Goal: Information Seeking & Learning: Learn about a topic

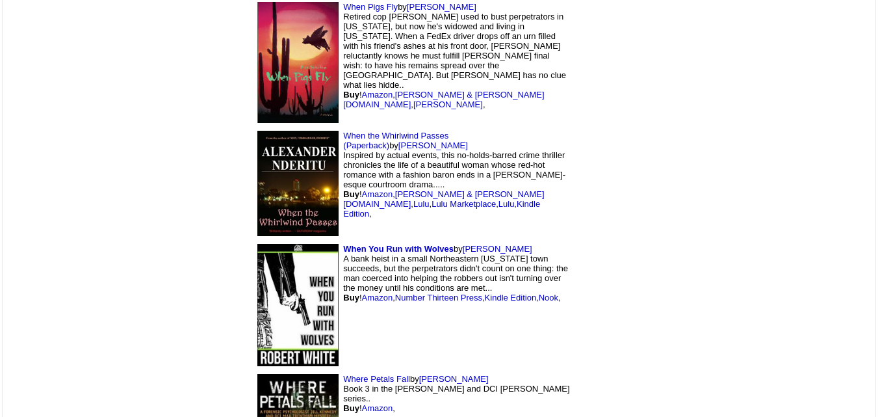
scroll to position [11124, 0]
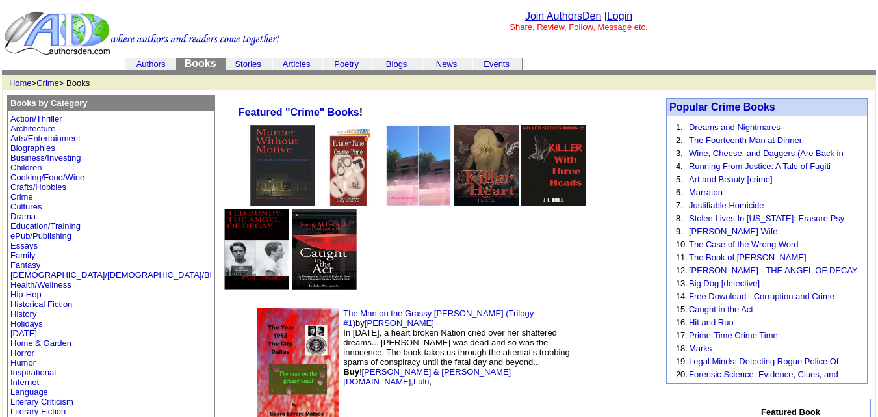
scroll to position [11124, 0]
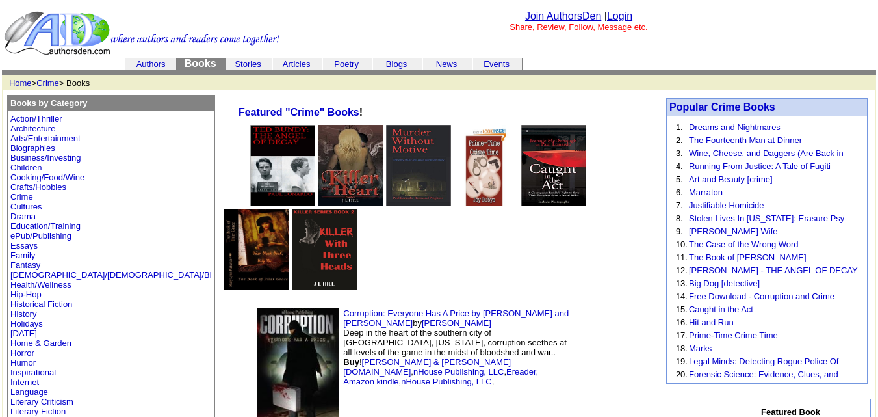
drag, startPoint x: 330, startPoint y: 361, endPoint x: 632, endPoint y: 300, distance: 308.6
click at [632, 333] on img at bounding box center [609, 372] width 52 height 78
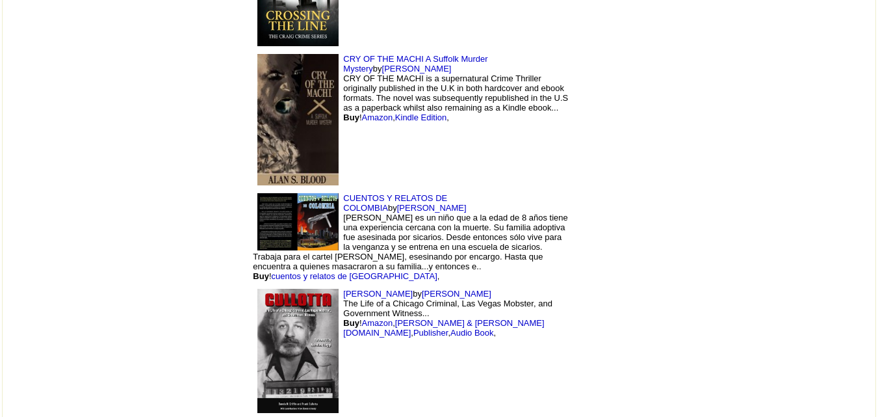
scroll to position [1180, 0]
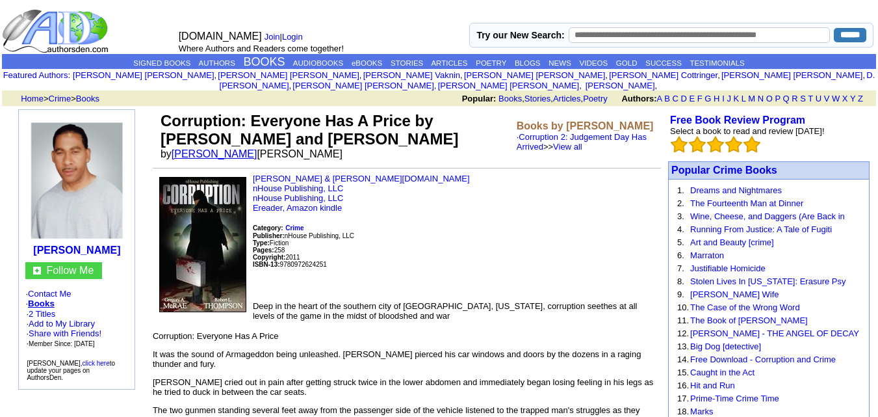
click at [221, 148] on link "Robert L Thompson" at bounding box center [215, 153] width 86 height 11
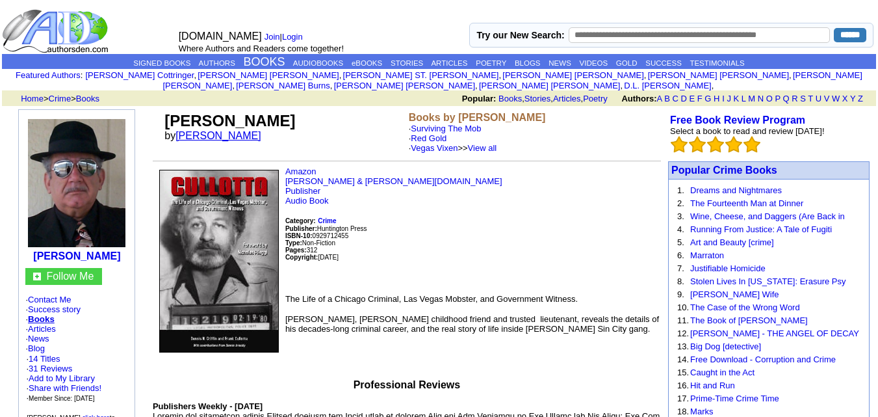
click at [209, 130] on link "[PERSON_NAME]" at bounding box center [219, 135] width 86 height 11
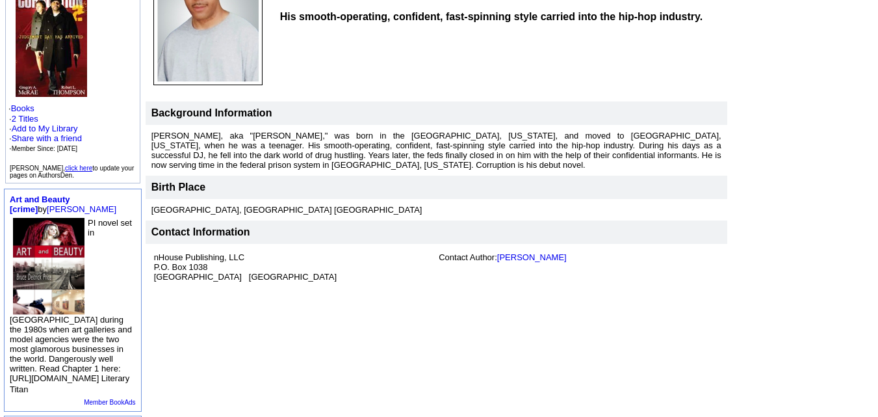
scroll to position [143, 0]
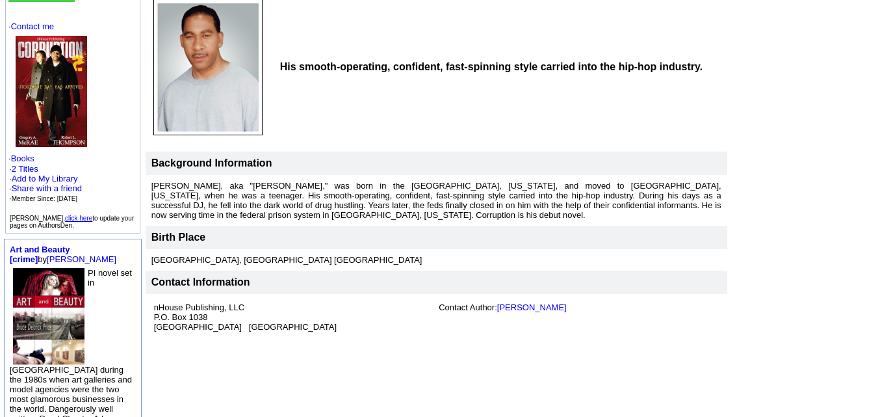
click at [480, 86] on td "His smooth-operating, confident, fast-spinning style carried into the hip-hop i…" at bounding box center [501, 67] width 451 height 146
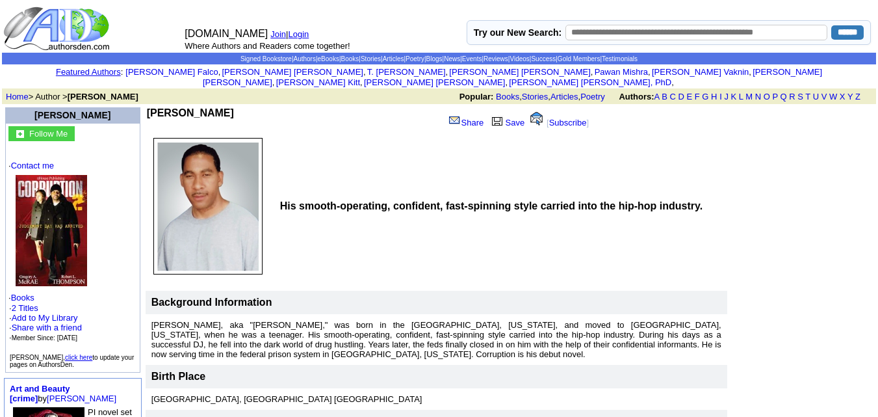
scroll to position [0, 0]
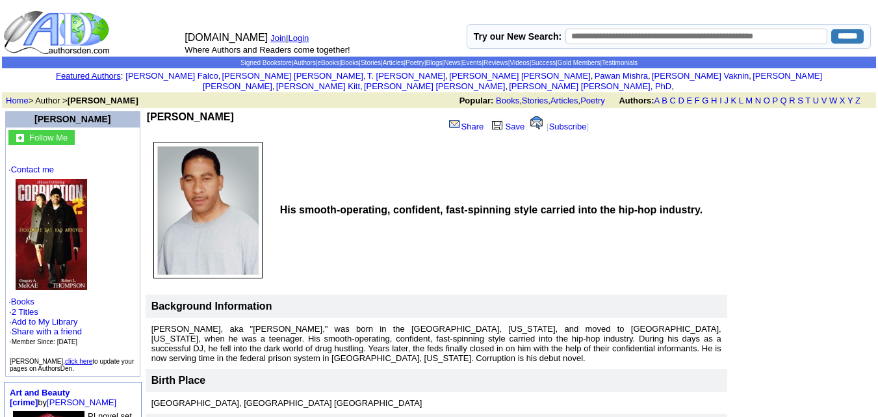
drag, startPoint x: 243, startPoint y: 105, endPoint x: 122, endPoint y: 109, distance: 120.3
click at [147, 111] on td "Robert L Thompson" at bounding box center [296, 123] width 298 height 25
copy b "Robert L Thompson"
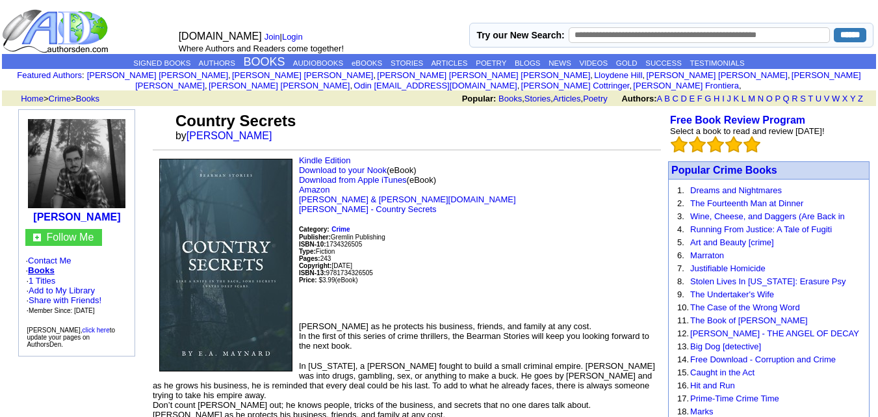
click at [220, 131] on td "Country Secrets by E A Maynard" at bounding box center [417, 126] width 488 height 35
click at [215, 130] on link "[PERSON_NAME]" at bounding box center [230, 135] width 86 height 11
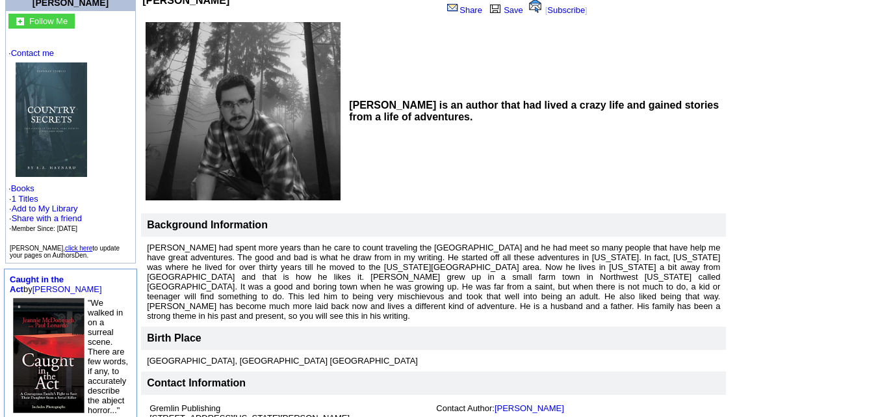
scroll to position [107, 0]
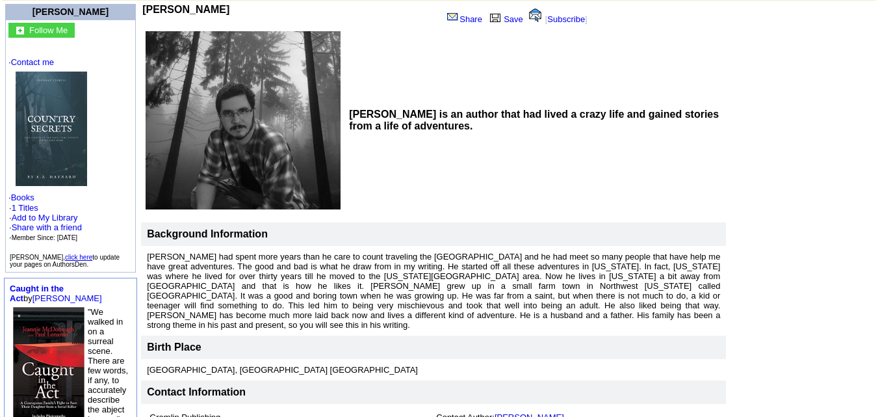
click at [803, 43] on td at bounding box center [801, 226] width 147 height 449
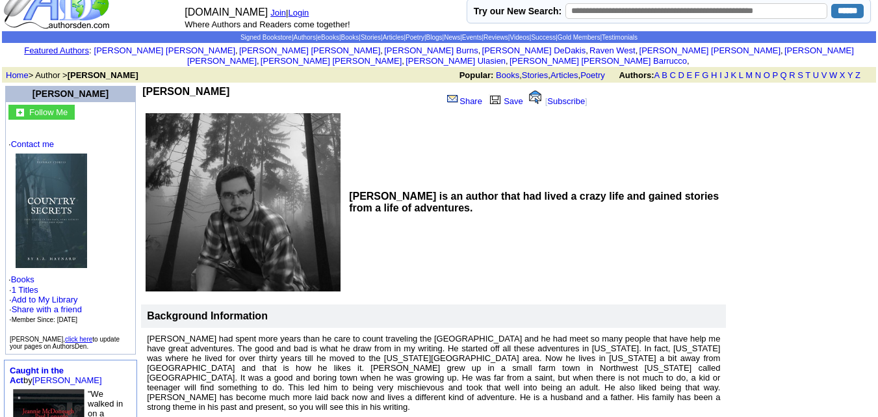
scroll to position [0, 0]
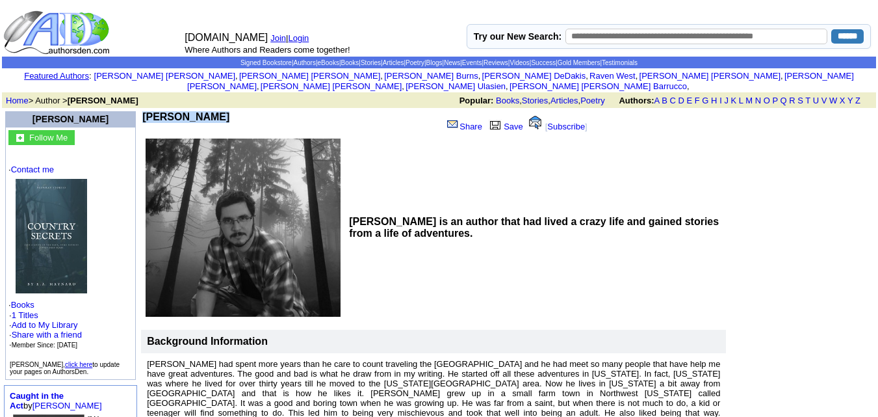
drag, startPoint x: 203, startPoint y: 99, endPoint x: 189, endPoint y: 101, distance: 14.4
click at [189, 109] on td "[PERSON_NAME] Share Save [ Subscribe ] [PERSON_NAME] is an author that had live…" at bounding box center [433, 333] width 586 height 449
copy td "[PERSON_NAME]"
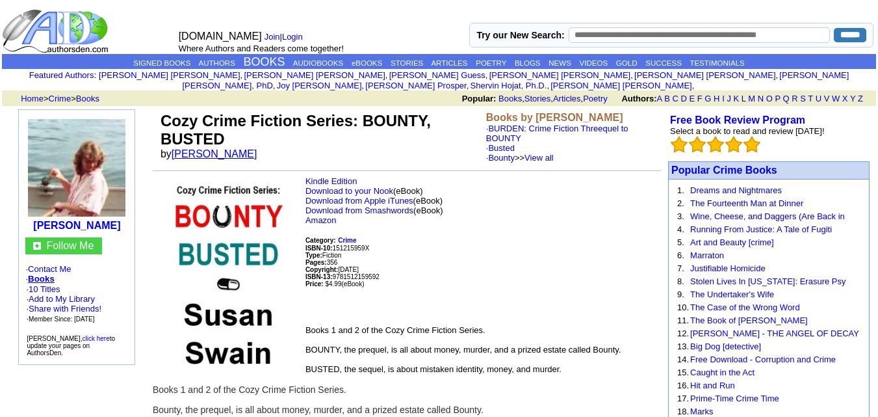
click at [204, 148] on link "[PERSON_NAME]" at bounding box center [215, 153] width 86 height 11
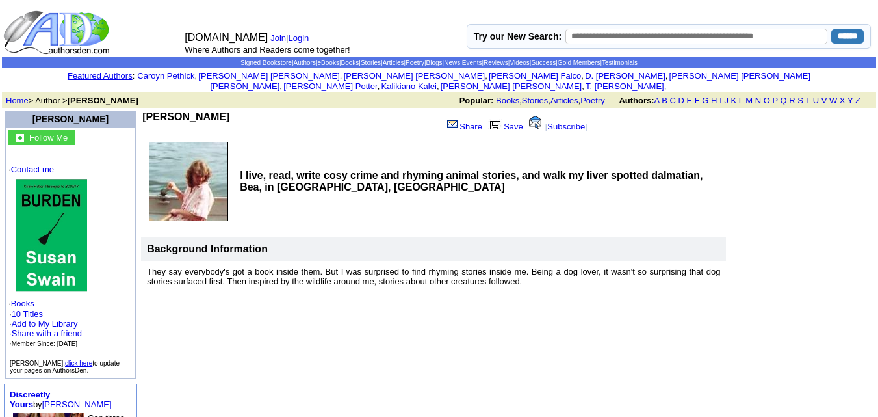
drag, startPoint x: 207, startPoint y: 111, endPoint x: 124, endPoint y: 104, distance: 82.8
click at [142, 111] on td "[PERSON_NAME]" at bounding box center [292, 123] width 300 height 25
copy b "[PERSON_NAME]"
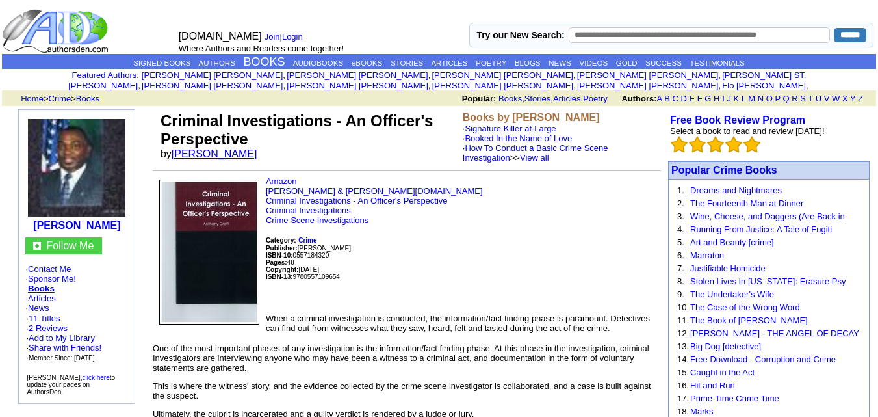
click at [209, 148] on link "Anthony T Craft" at bounding box center [215, 153] width 86 height 11
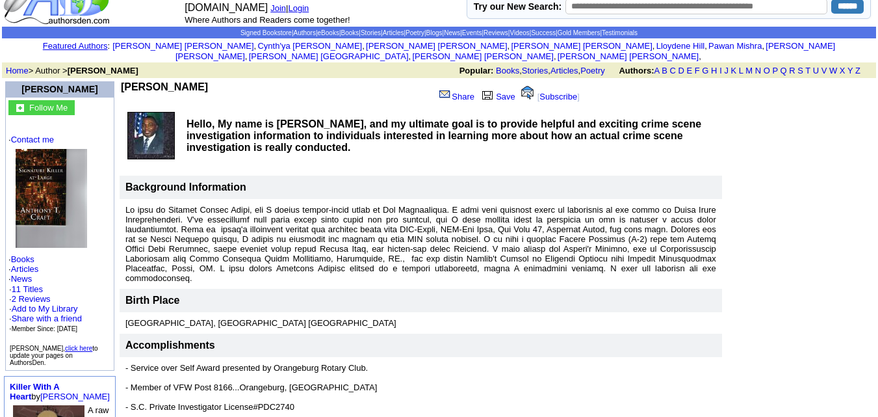
scroll to position [18, 0]
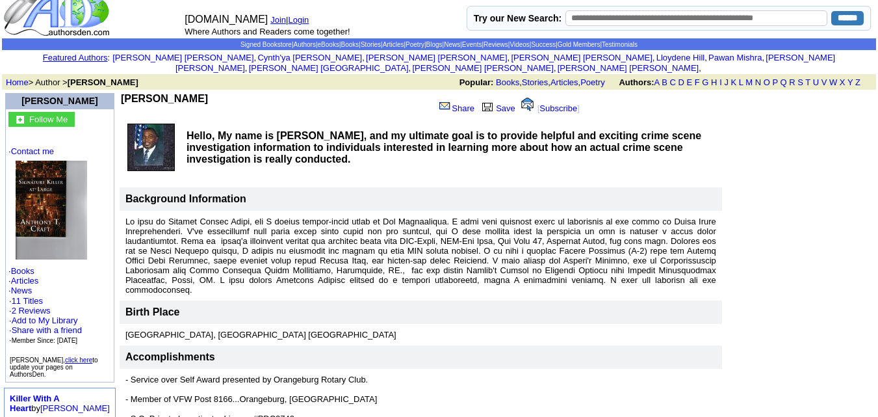
drag, startPoint x: 231, startPoint y: 81, endPoint x: 237, endPoint y: 85, distance: 6.7
click at [237, 91] on td "[PERSON_NAME] Share Save [ Subscribe ] Hello, My name is [PERSON_NAME], and my …" at bounding box center [421, 295] width 604 height 408
copy td "[PERSON_NAME]"
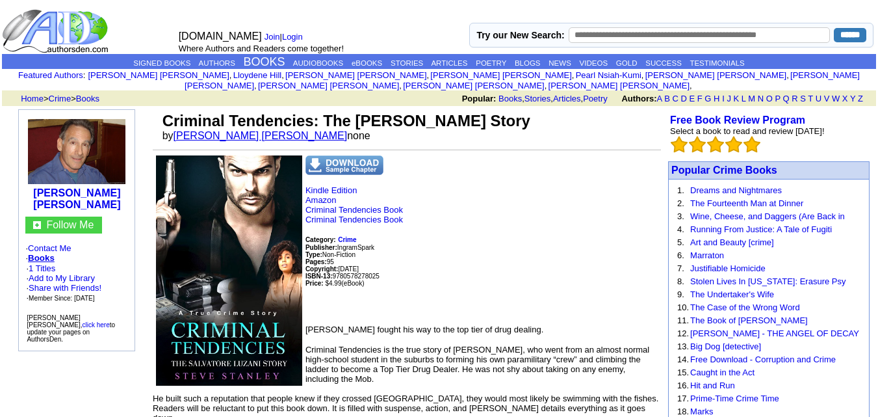
click at [217, 130] on link "[PERSON_NAME] [PERSON_NAME]" at bounding box center [261, 135] width 174 height 11
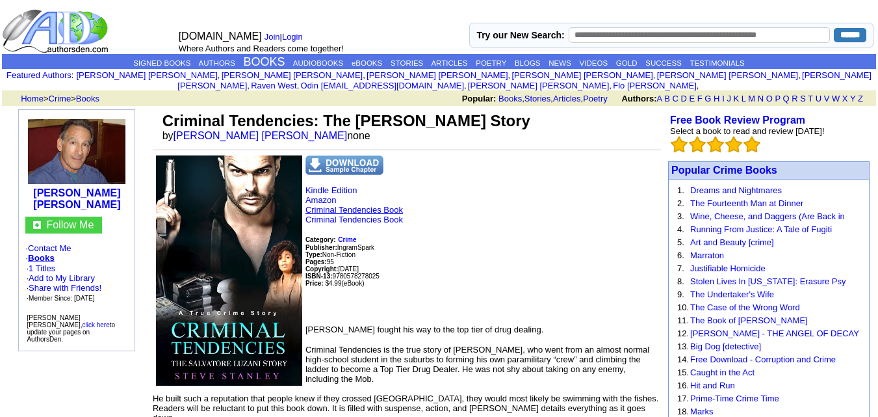
click at [356, 205] on link "Criminal Tendencies Book" at bounding box center [355, 210] width 98 height 10
click at [373, 215] on link "Criminal Tendencies Book" at bounding box center [355, 220] width 98 height 10
click at [363, 205] on link "Criminal Tendencies Book" at bounding box center [355, 210] width 98 height 10
click at [324, 195] on link "Amazon" at bounding box center [321, 200] width 31 height 10
drag, startPoint x: 244, startPoint y: 124, endPoint x: 179, endPoint y: 127, distance: 65.1
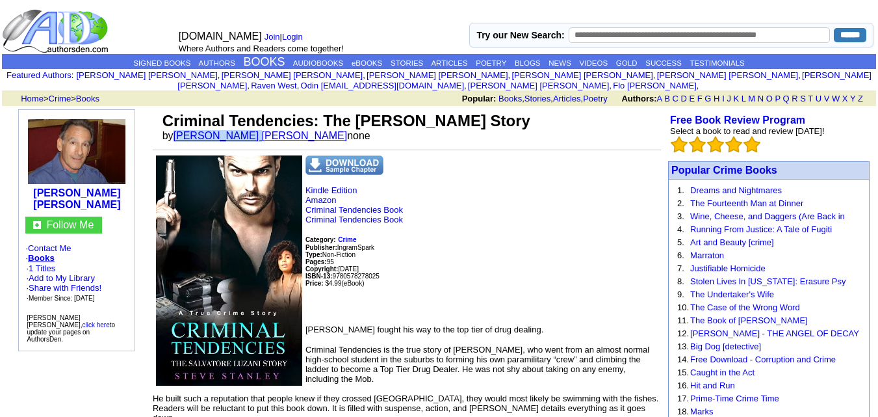
click at [179, 130] on font "by [PERSON_NAME] [PERSON_NAME] none" at bounding box center [267, 135] width 208 height 11
copy link "[PERSON_NAME] [PERSON_NAME]"
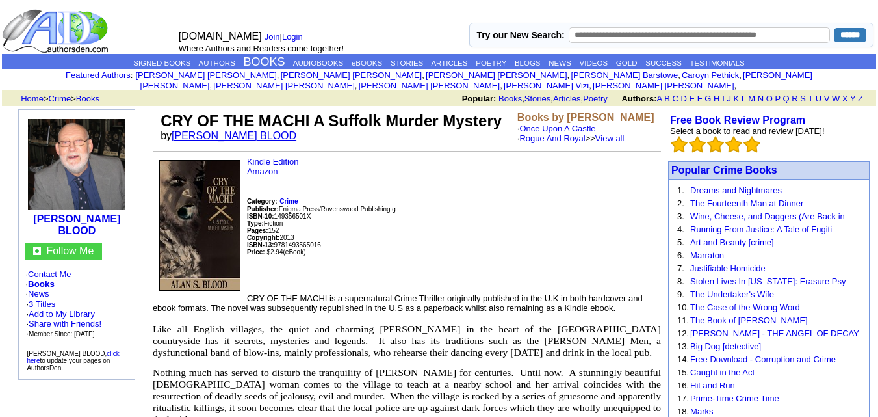
click at [228, 141] on link "[PERSON_NAME] BLOOD" at bounding box center [234, 135] width 125 height 11
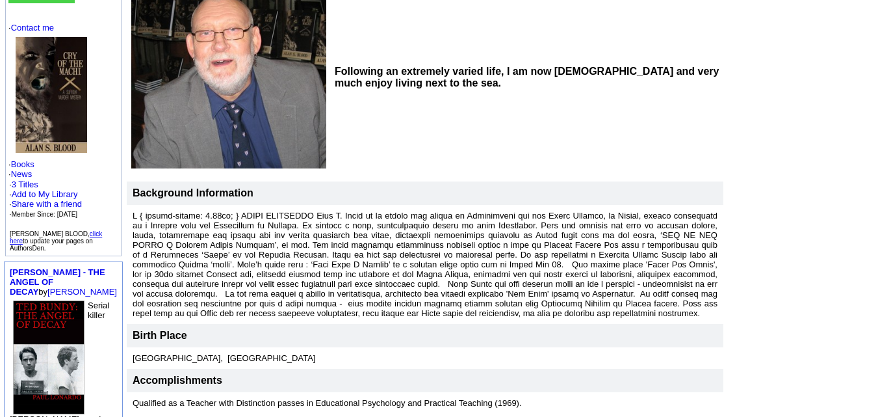
scroll to position [161, 0]
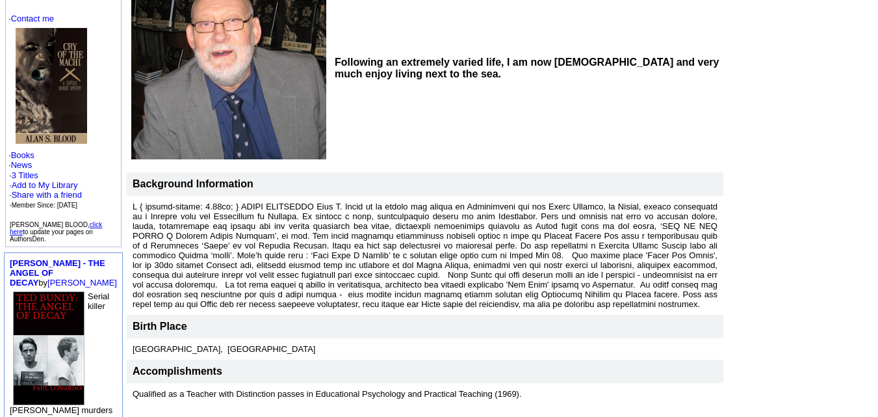
click at [477, 106] on td "Following an extremely varied life, I am now 70 years old and very much enjoy l…" at bounding box center [527, 68] width 393 height 185
click at [41, 14] on link "Contact me" at bounding box center [32, 19] width 43 height 10
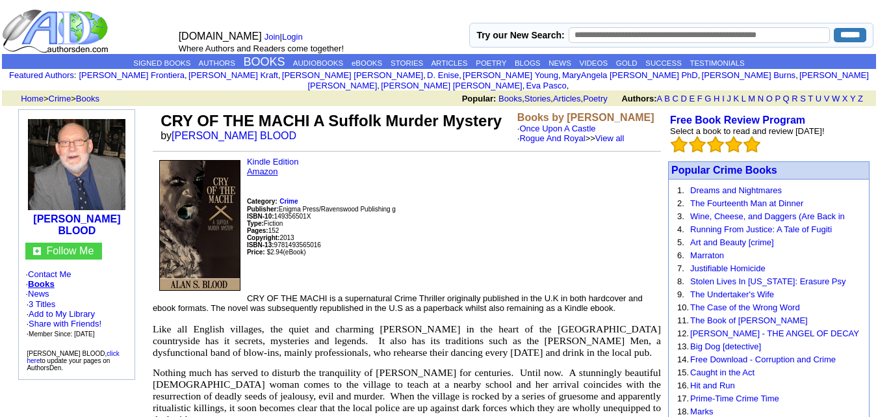
click at [270, 176] on link "Amazon" at bounding box center [262, 171] width 31 height 10
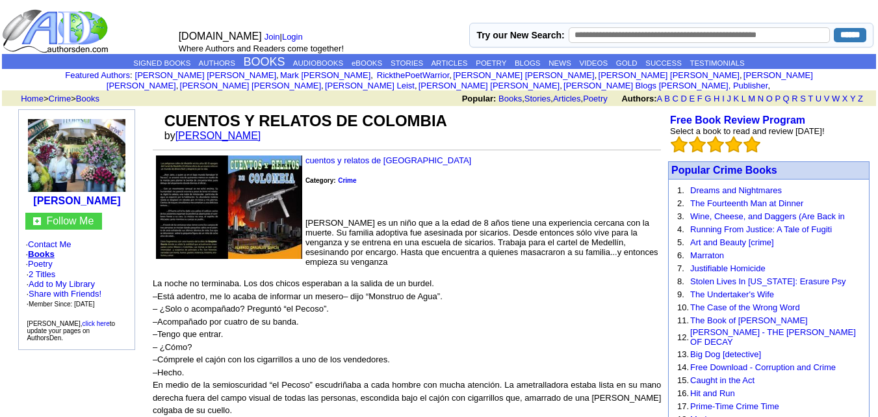
click at [241, 130] on link "[PERSON_NAME]" at bounding box center [219, 135] width 86 height 11
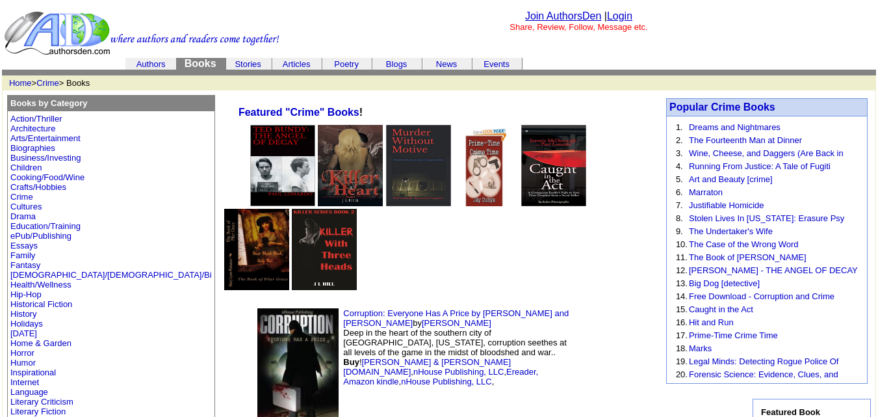
click at [151, 65] on link "Authors" at bounding box center [151, 64] width 29 height 10
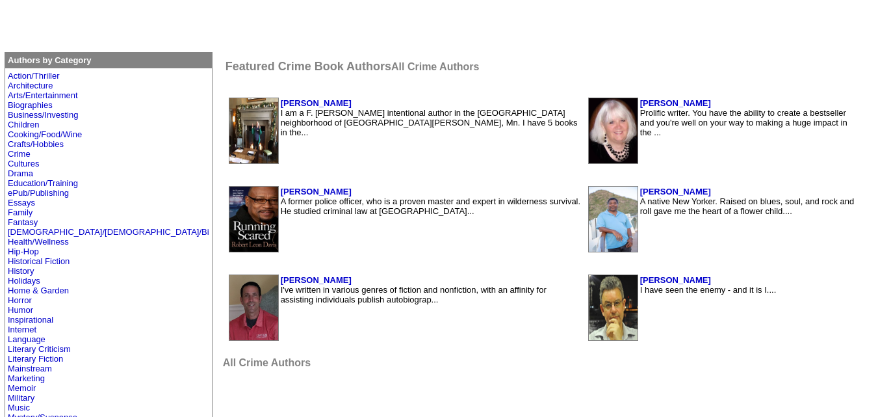
scroll to position [232, 0]
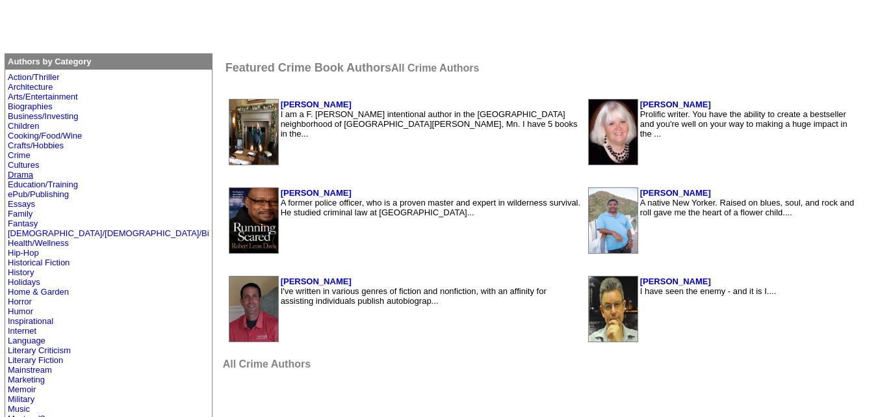
click at [23, 172] on link "Drama" at bounding box center [20, 175] width 25 height 10
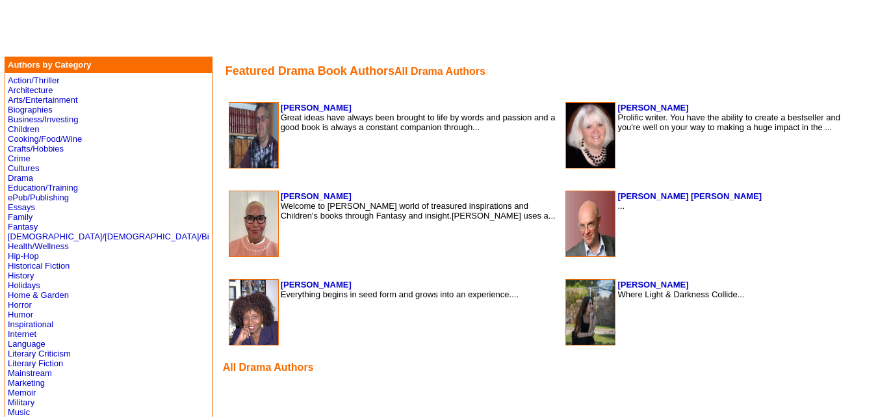
scroll to position [233, 0]
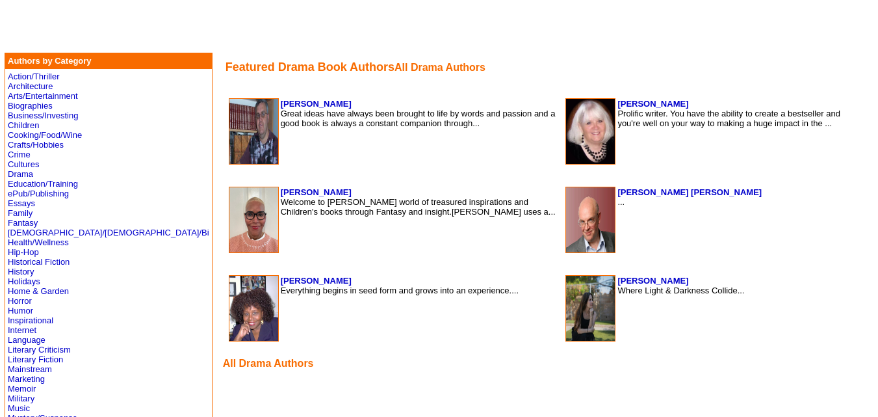
click at [453, 254] on table "[PERSON_NAME] Welcome to [PERSON_NAME] world of treasured inspirations and Chil…" at bounding box center [395, 219] width 334 height 69
click at [14, 174] on link "Drama" at bounding box center [20, 174] width 25 height 10
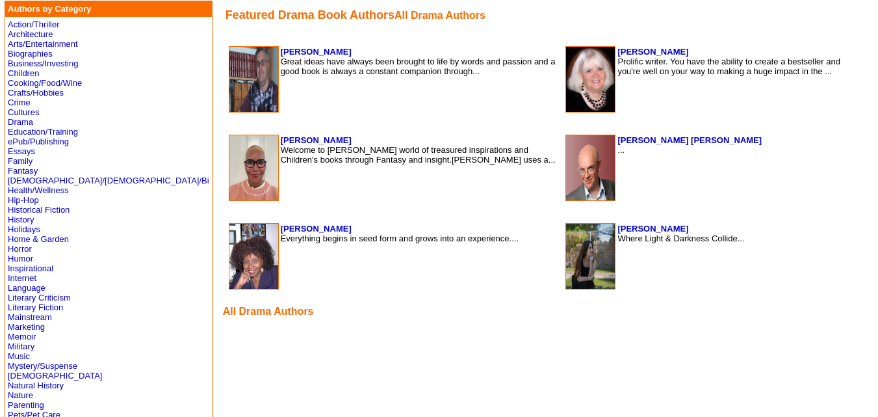
scroll to position [286, 0]
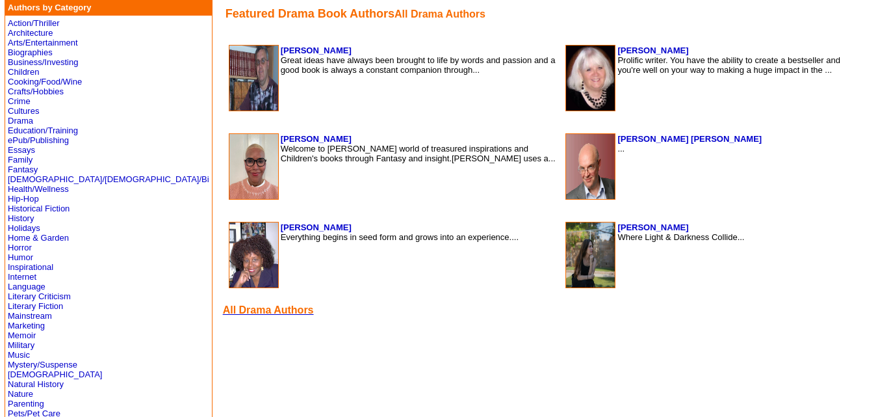
click at [223, 311] on font "All Drama Authors" at bounding box center [268, 309] width 91 height 11
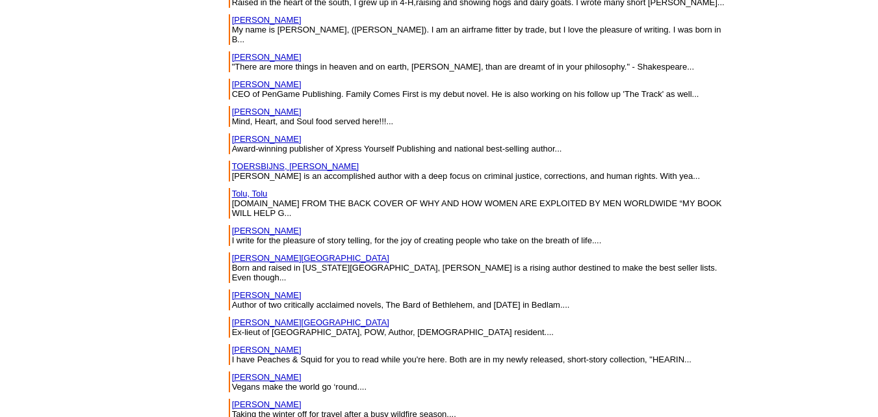
scroll to position [8981, 0]
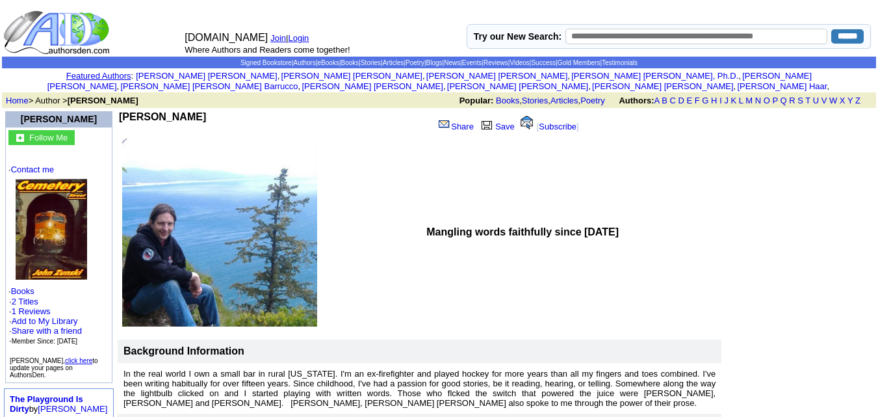
drag, startPoint x: 204, startPoint y: 106, endPoint x: 127, endPoint y: 104, distance: 76.7
click at [127, 111] on td "[PERSON_NAME]" at bounding box center [273, 123] width 309 height 25
copy b "[PERSON_NAME]"
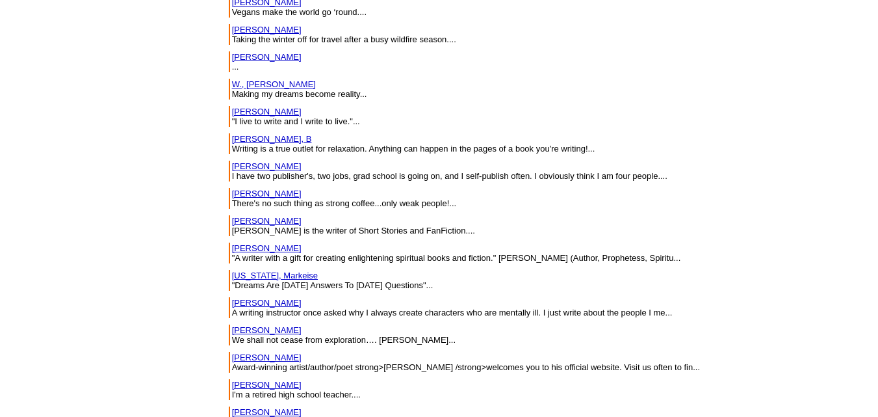
scroll to position [8981, 0]
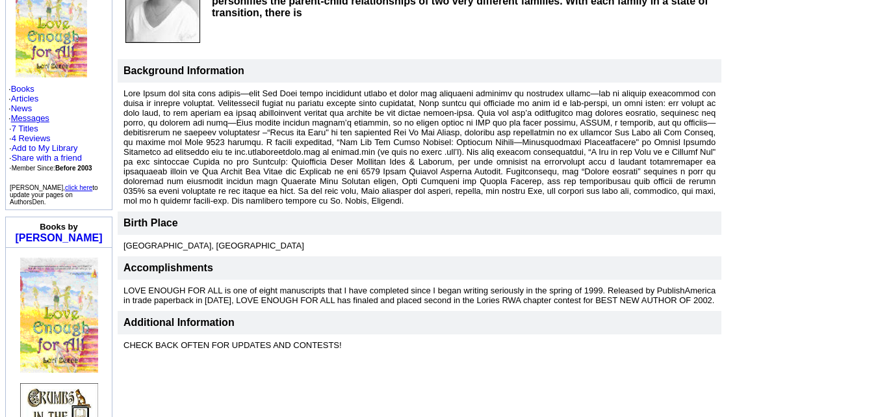
scroll to position [205, 0]
click at [839, 145] on td at bounding box center [799, 130] width 151 height 453
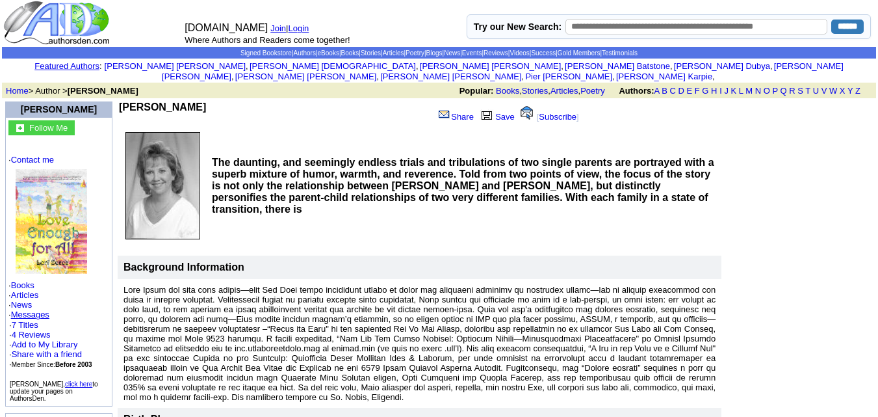
scroll to position [0, 0]
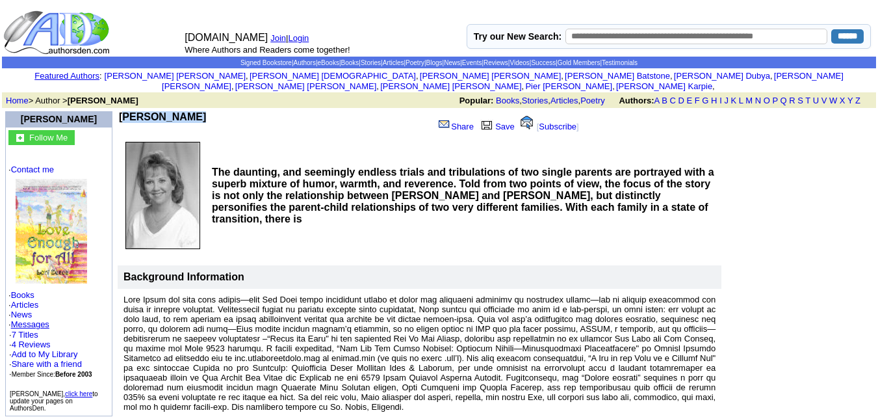
drag, startPoint x: 200, startPoint y: 103, endPoint x: 122, endPoint y: 106, distance: 78.7
click at [122, 111] on td "Lori Zecca" at bounding box center [273, 123] width 309 height 25
copy b "Lori Zecca"
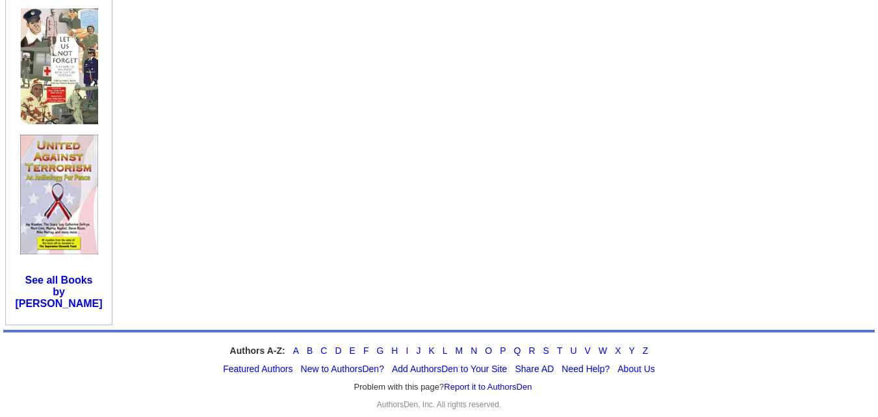
scroll to position [711, 0]
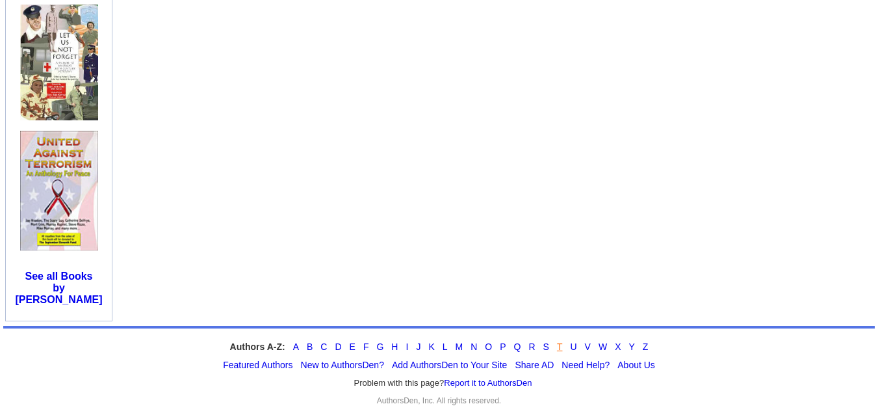
click at [559, 341] on link "T" at bounding box center [560, 346] width 6 height 10
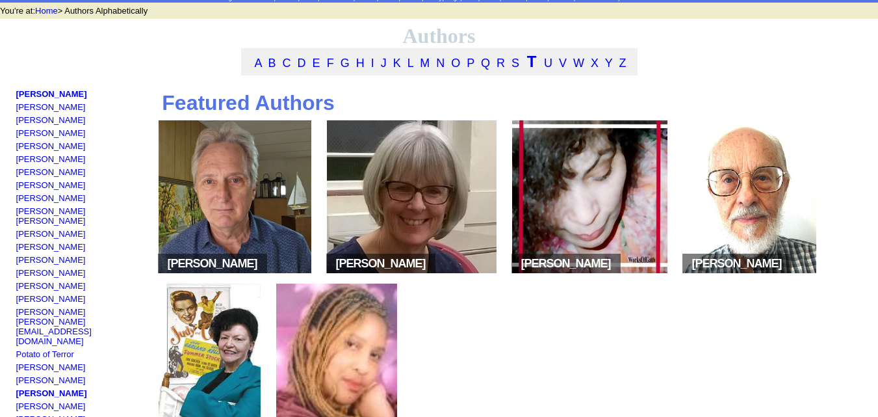
scroll to position [62, 0]
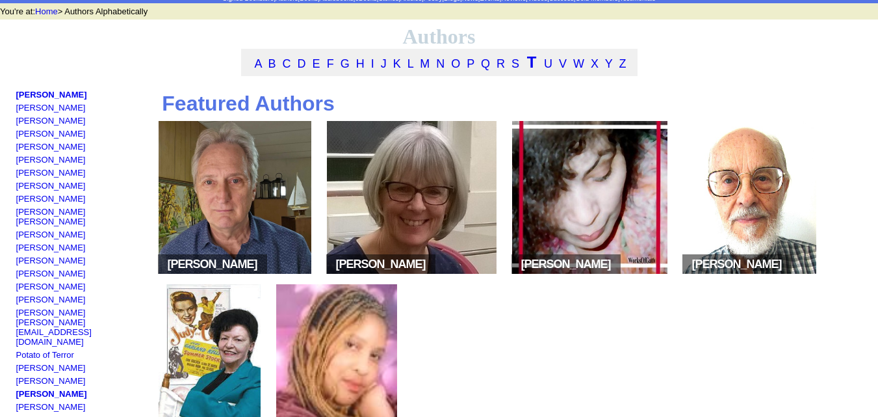
click at [265, 207] on img at bounding box center [235, 197] width 153 height 153
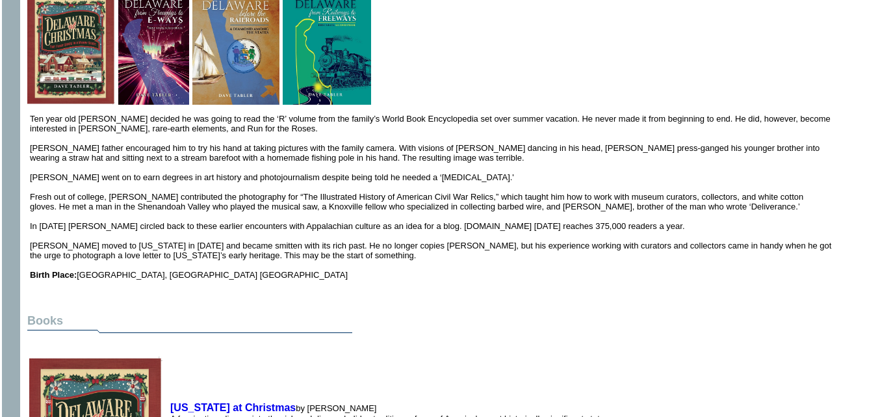
scroll to position [377, 0]
